Goal: Find specific page/section: Find specific page/section

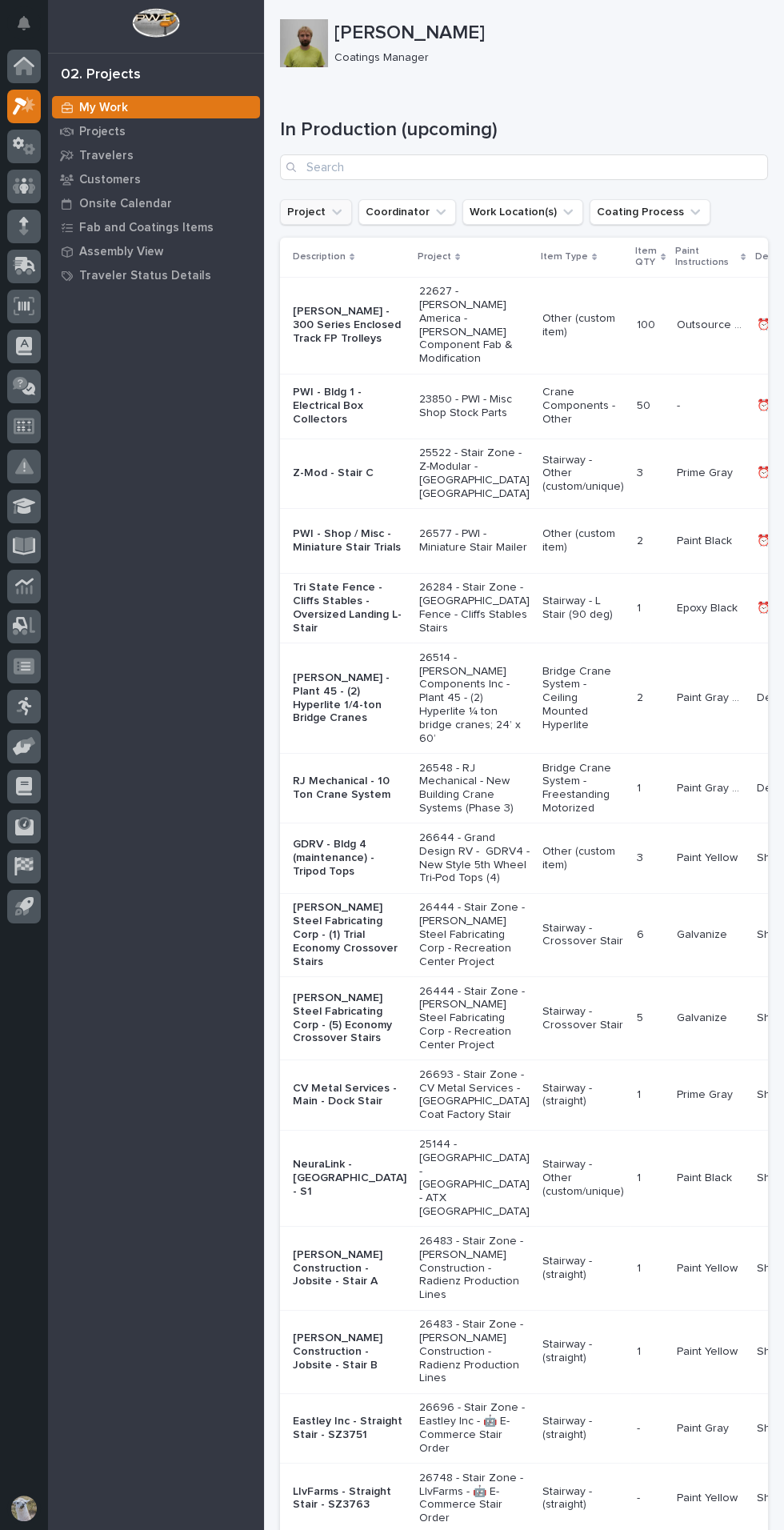
click at [334, 207] on icon "Project" at bounding box center [337, 212] width 16 height 16
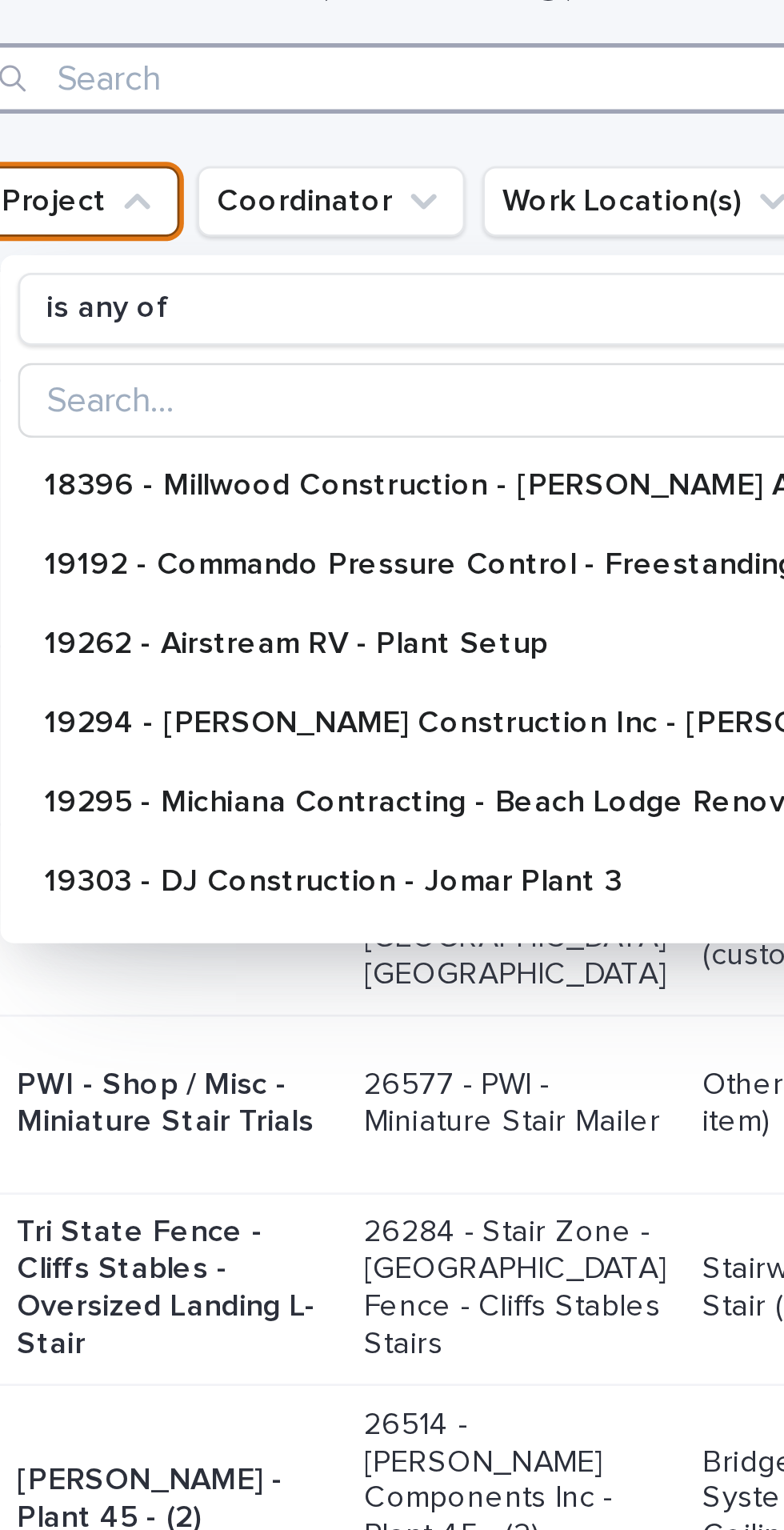
click at [327, 169] on input "Search" at bounding box center [524, 167] width 488 height 25
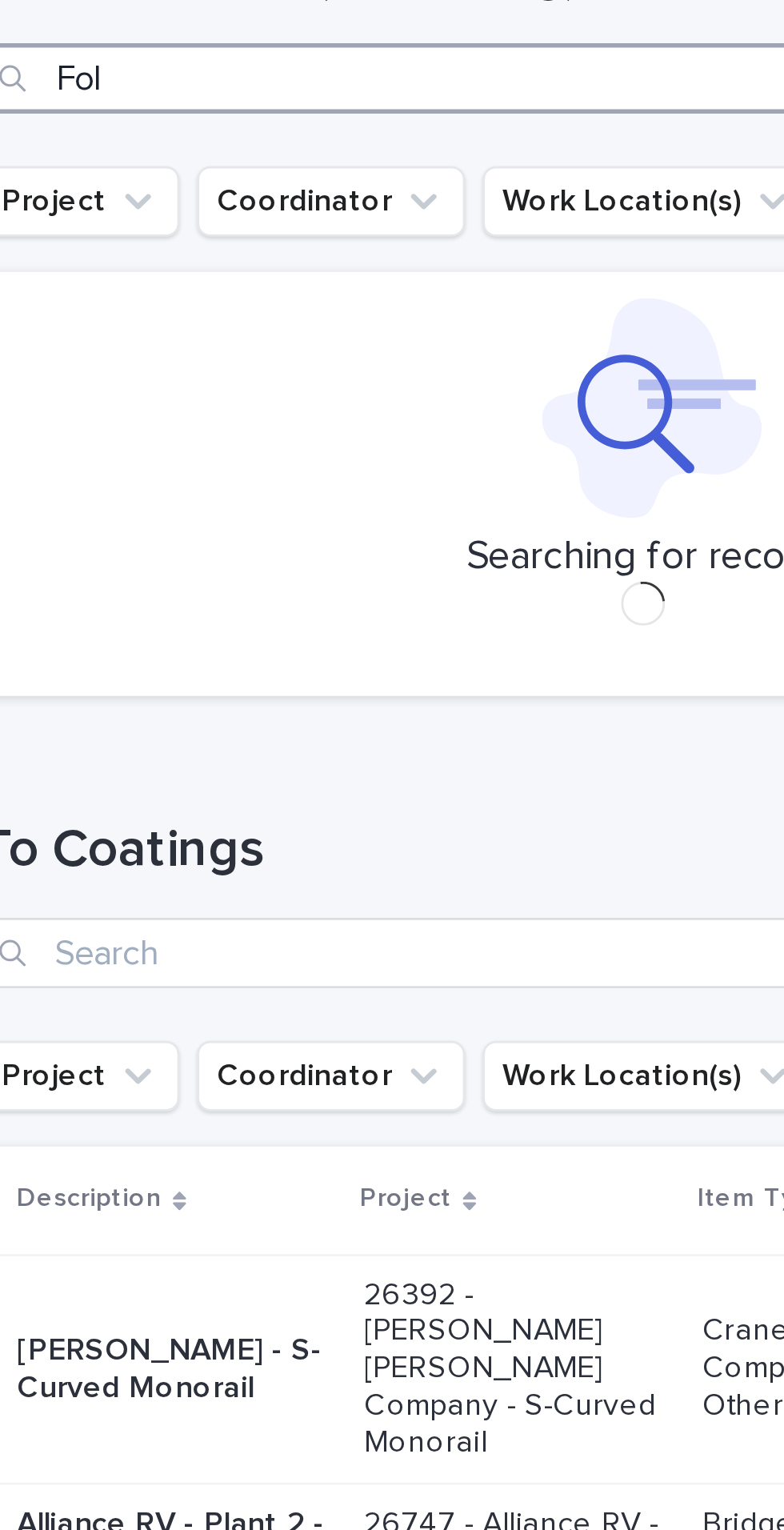
type input "Fold"
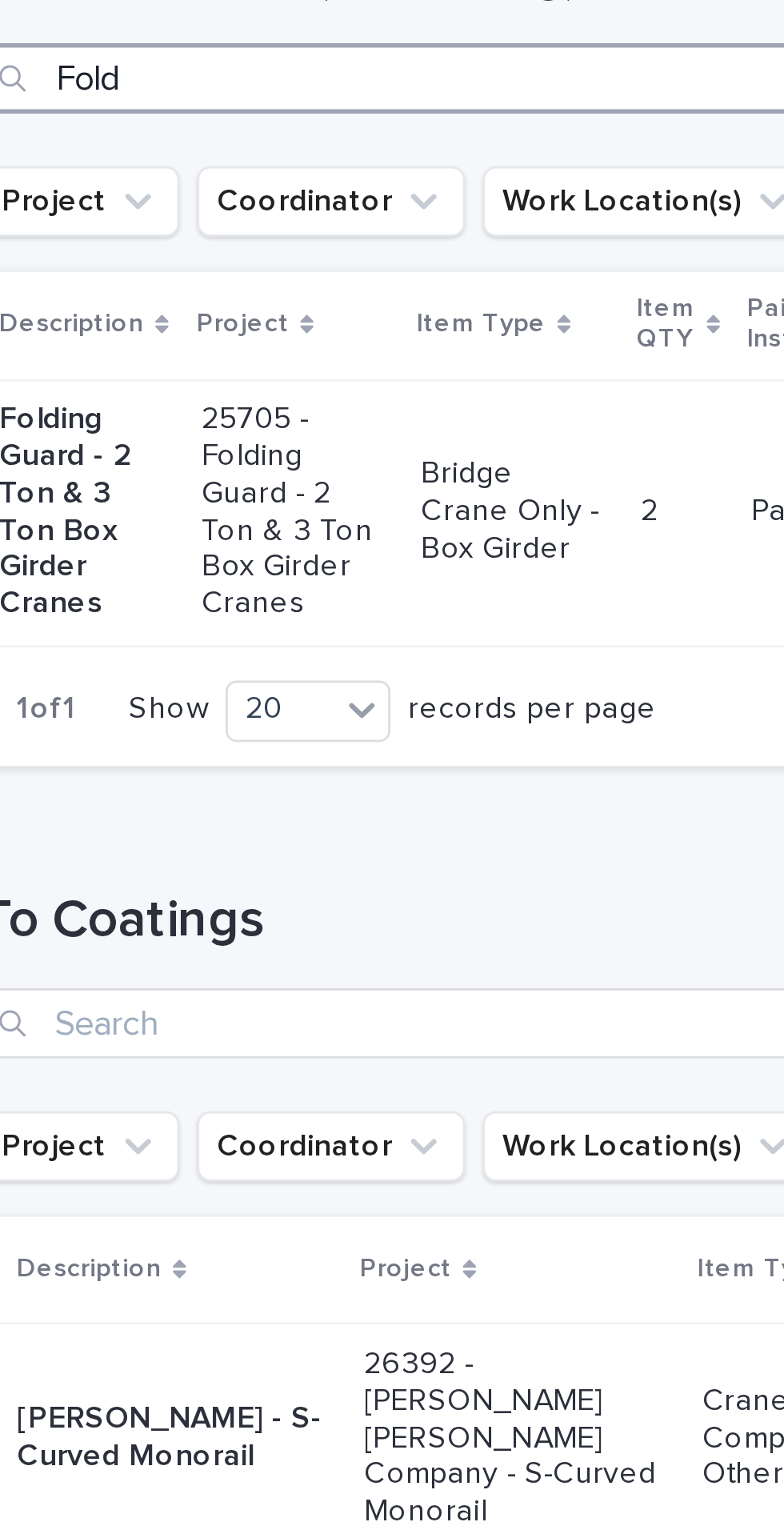
scroll to position [0, 7]
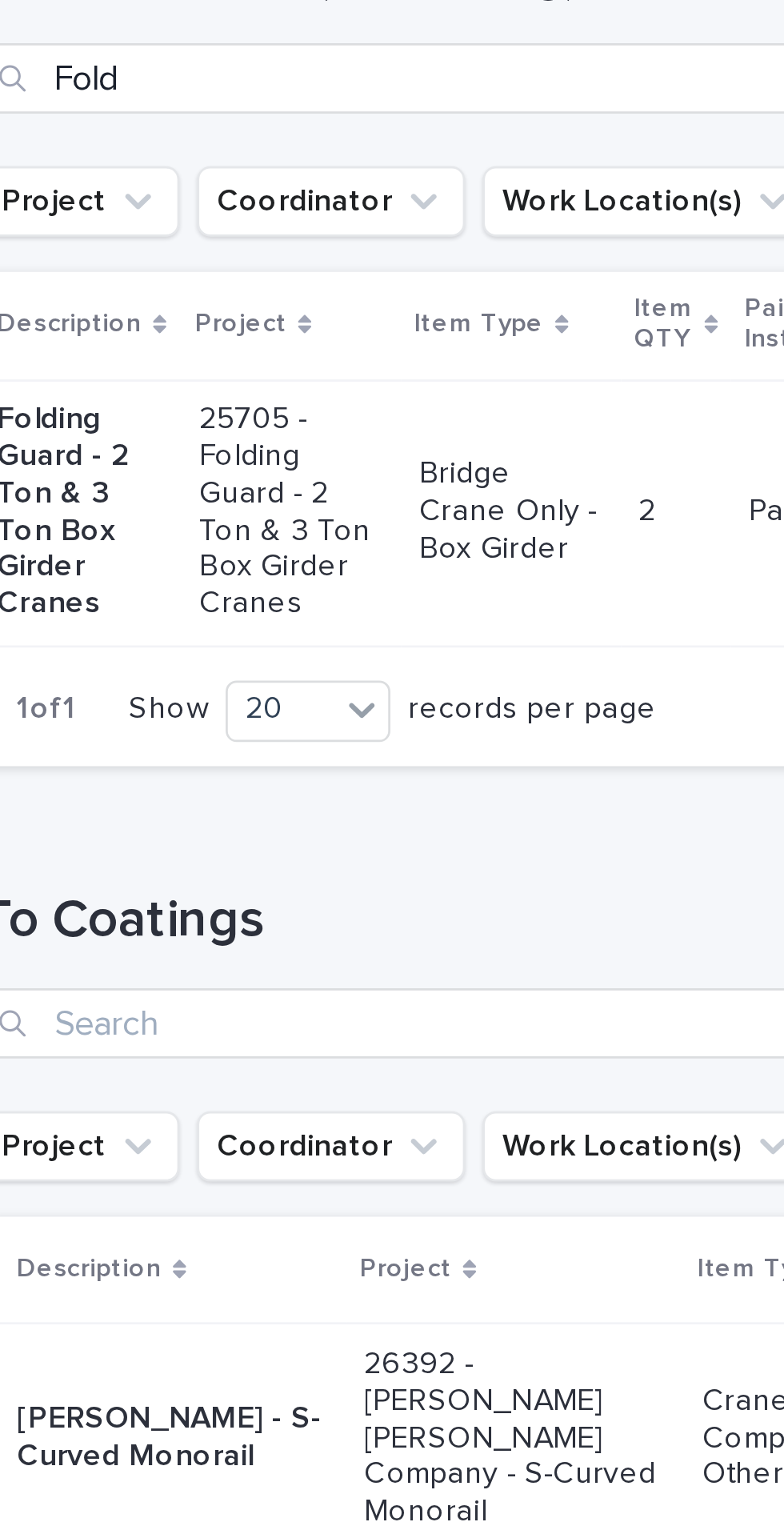
click at [324, 334] on p "Folding Guard - 2 Ton & 3 Ton Box Girder Cranes" at bounding box center [316, 325] width 61 height 81
